Goal: Navigation & Orientation: Find specific page/section

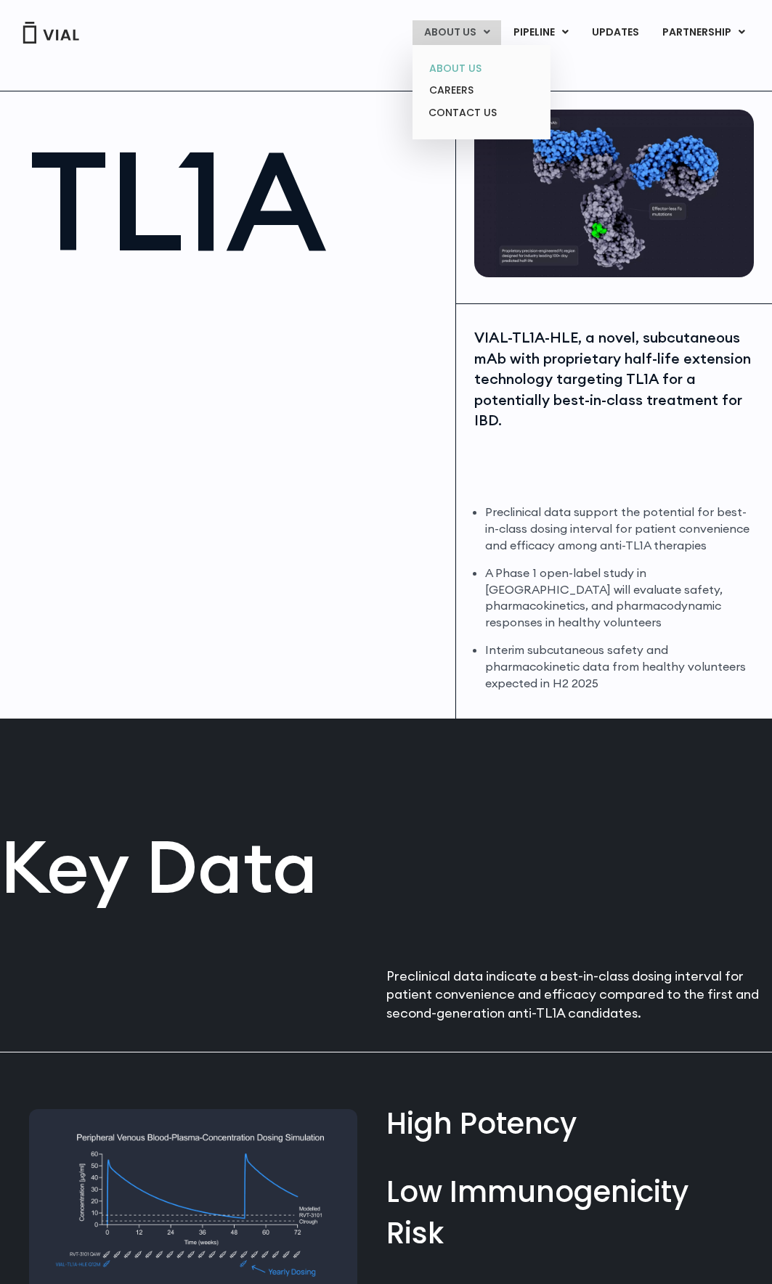
click at [479, 61] on link "ABOUT US" at bounding box center [480, 68] width 127 height 23
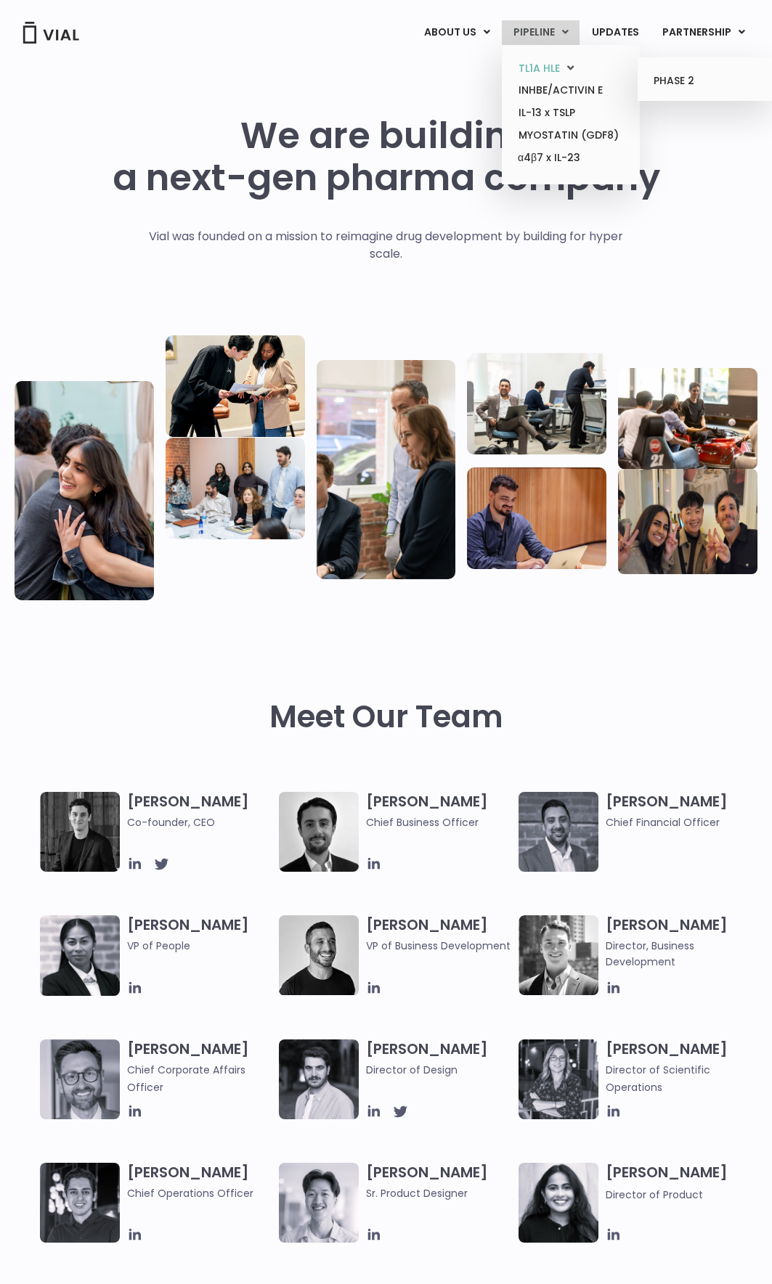
click at [562, 61] on link "TL1A HLE" at bounding box center [570, 68] width 127 height 23
